Goal: Navigation & Orientation: Find specific page/section

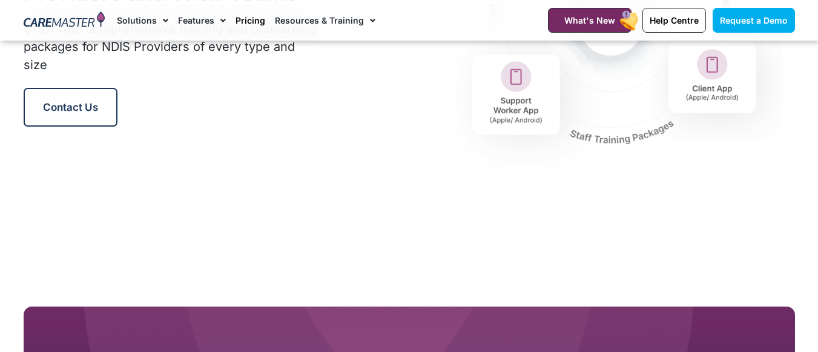
scroll to position [1454, 0]
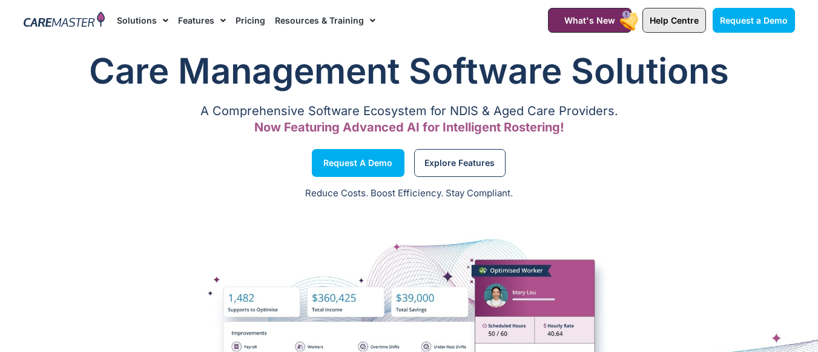
click at [671, 26] on link "Help Centre" at bounding box center [675, 20] width 64 height 25
